Goal: Use online tool/utility: Utilize a website feature to perform a specific function

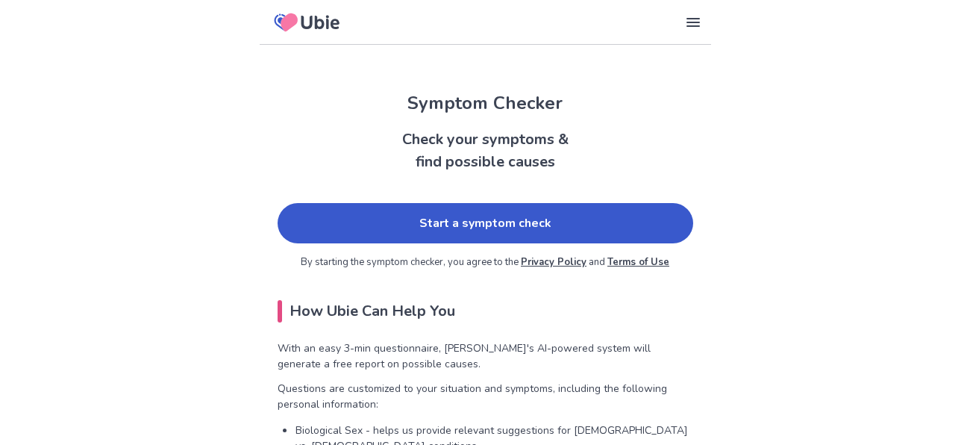
click at [432, 205] on link "Start a symptom check" at bounding box center [486, 223] width 416 height 40
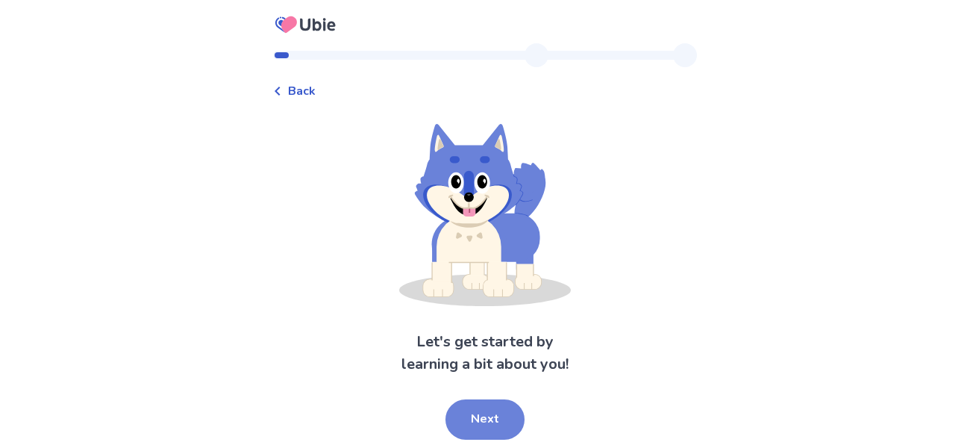
click at [506, 413] on button "Next" at bounding box center [484, 419] width 79 height 40
